Goal: Information Seeking & Learning: Learn about a topic

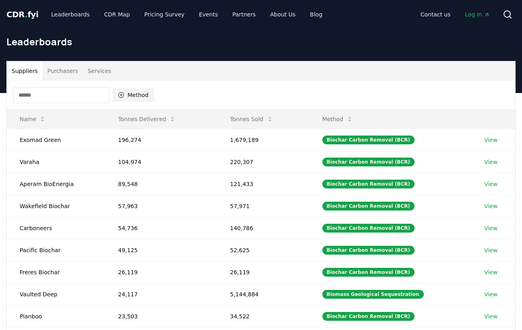
click at [120, 94] on icon "button" at bounding box center [121, 95] width 6 height 6
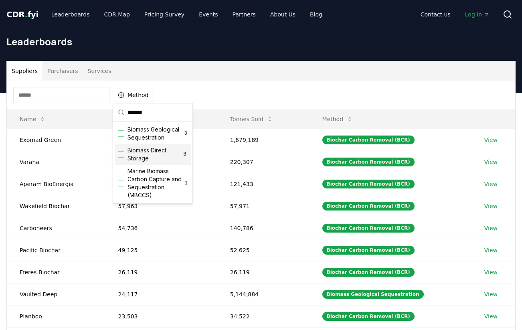
type input "*******"
click at [152, 151] on span "Biomass Direct Storage" at bounding box center [155, 154] width 55 height 16
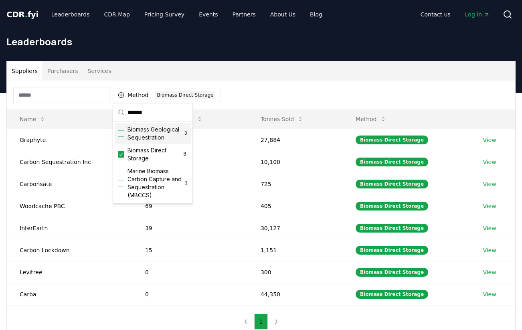
click at [238, 84] on div "Method 1 Biomass Direct Storage" at bounding box center [261, 95] width 509 height 29
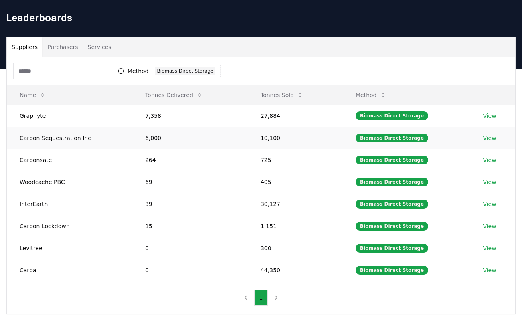
scroll to position [20, 0]
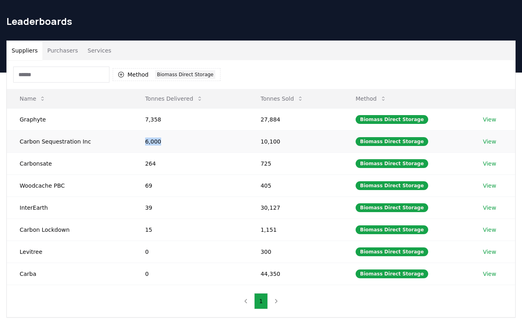
drag, startPoint x: 158, startPoint y: 141, endPoint x: 129, endPoint y: 143, distance: 29.0
click at [129, 143] on tr "Carbon Sequestration Inc 6,000 10,100 Biomass Direct Storage View" at bounding box center [261, 141] width 509 height 22
click at [129, 143] on td "Carbon Sequestration Inc" at bounding box center [70, 141] width 126 height 22
drag, startPoint x: 173, startPoint y: 114, endPoint x: 130, endPoint y: 131, distance: 46.6
click at [130, 131] on tbody "Graphyte 7,358 27,884 Biomass Direct Storage View Carbon Sequestration Inc 6,00…" at bounding box center [261, 196] width 509 height 177
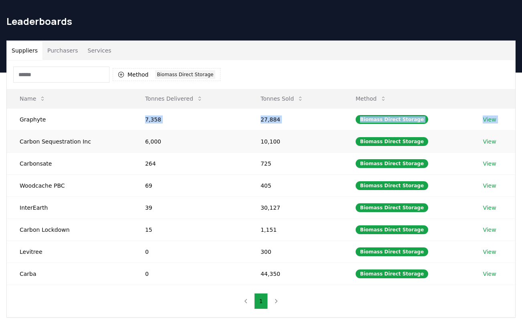
click at [130, 131] on td "Carbon Sequestration Inc" at bounding box center [70, 141] width 126 height 22
drag, startPoint x: 175, startPoint y: 116, endPoint x: 126, endPoint y: 111, distance: 49.3
click at [126, 111] on tr "Graphyte 7,358 27,884 Biomass Direct Storage View" at bounding box center [261, 119] width 509 height 22
click at [132, 117] on td "7,358" at bounding box center [190, 119] width 116 height 22
